Goal: Find contact information: Find contact information

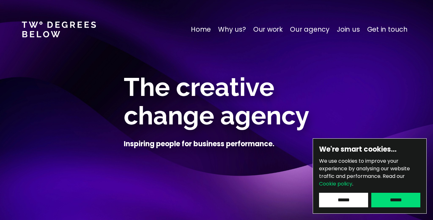
click at [227, 31] on p "Why us?" at bounding box center [232, 29] width 28 height 10
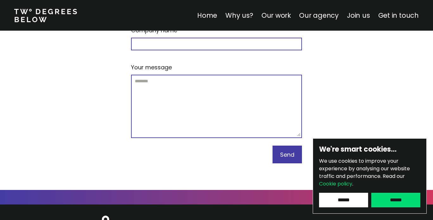
scroll to position [3960, 0]
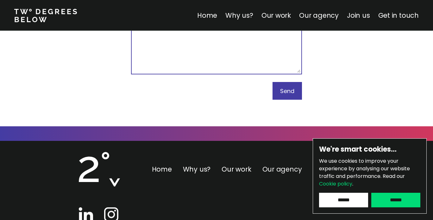
click at [281, 165] on link "Our agency" at bounding box center [282, 169] width 40 height 9
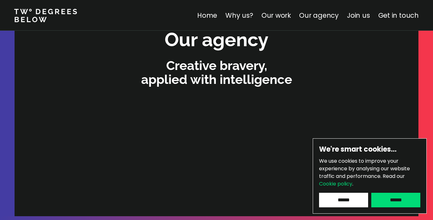
scroll to position [1934, 0]
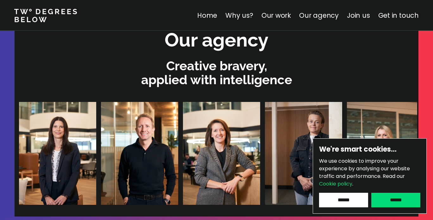
click at [265, 139] on img at bounding box center [303, 153] width 77 height 103
click at [341, 198] on input "******" at bounding box center [343, 200] width 49 height 15
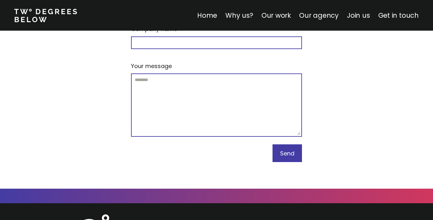
scroll to position [3960, 0]
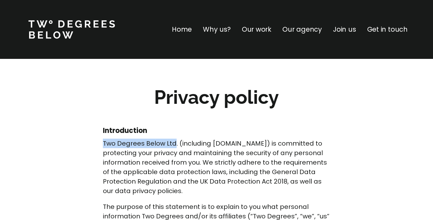
drag, startPoint x: 174, startPoint y: 144, endPoint x: 103, endPoint y: 143, distance: 71.2
click at [103, 143] on p "Two Degrees Below Ltd. (including [DOMAIN_NAME]) is committed to protecting you…" at bounding box center [217, 167] width 228 height 57
copy p "Two Degrees Below Ltd"
